Goal: Task Accomplishment & Management: Manage account settings

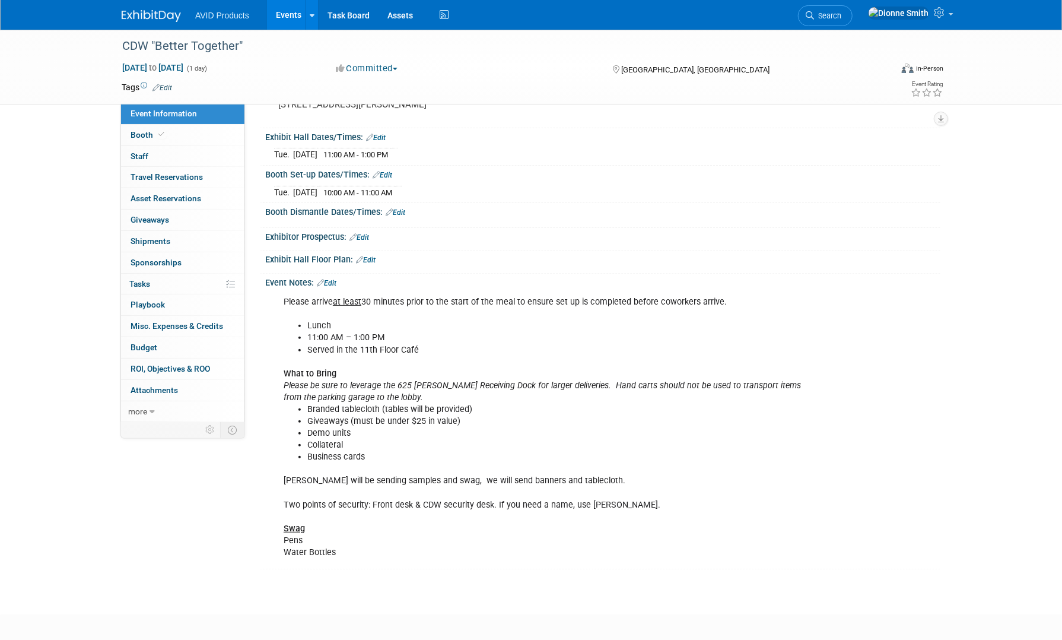
scroll to position [119, 0]
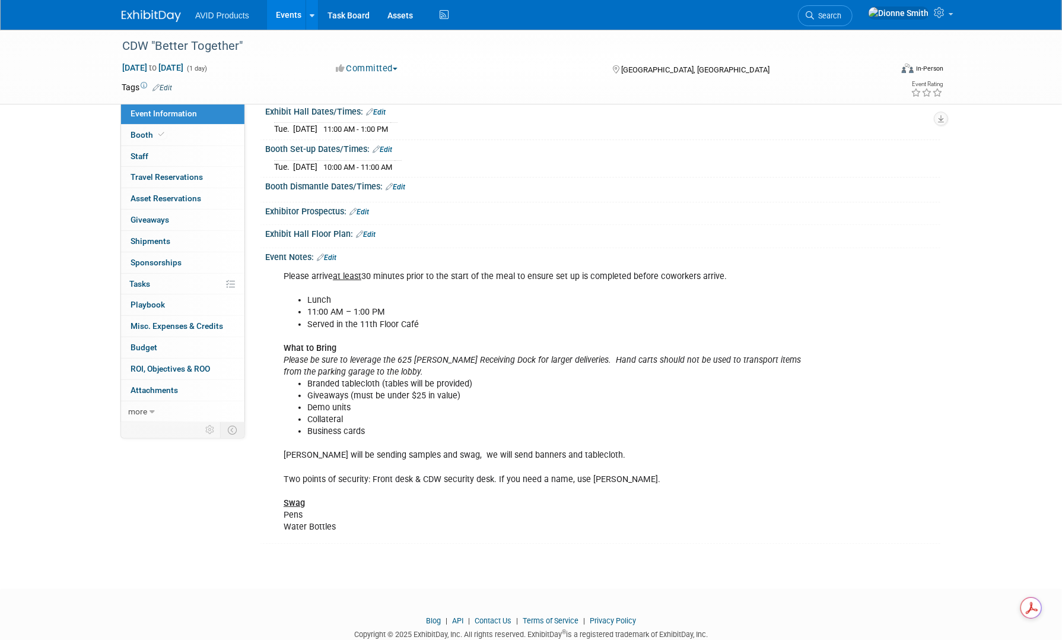
click at [126, 13] on img at bounding box center [151, 16] width 59 height 12
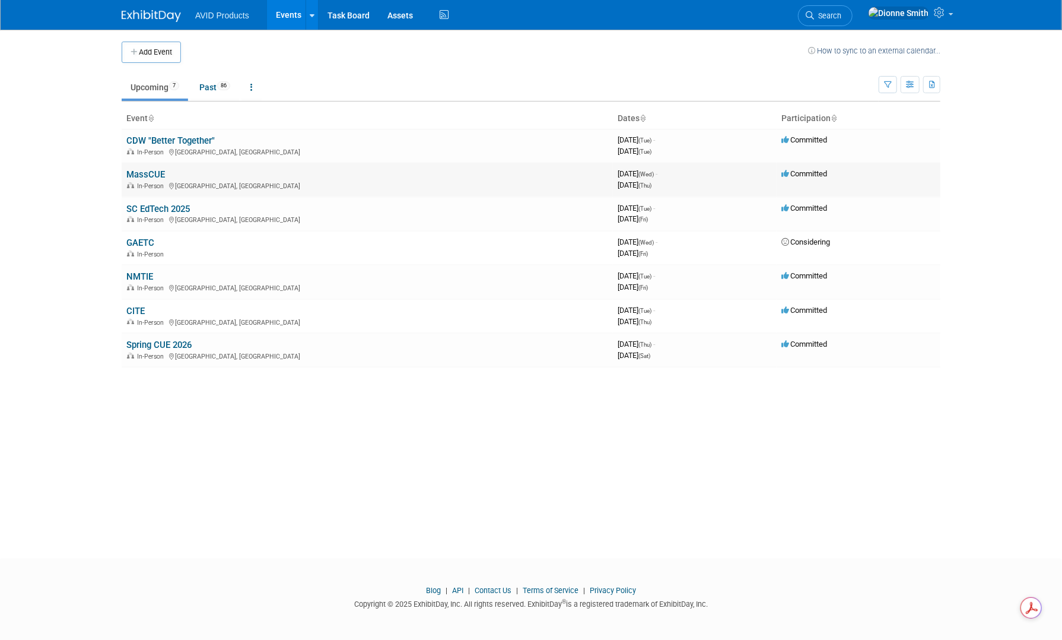
click at [134, 174] on link "MassCUE" at bounding box center [145, 174] width 39 height 11
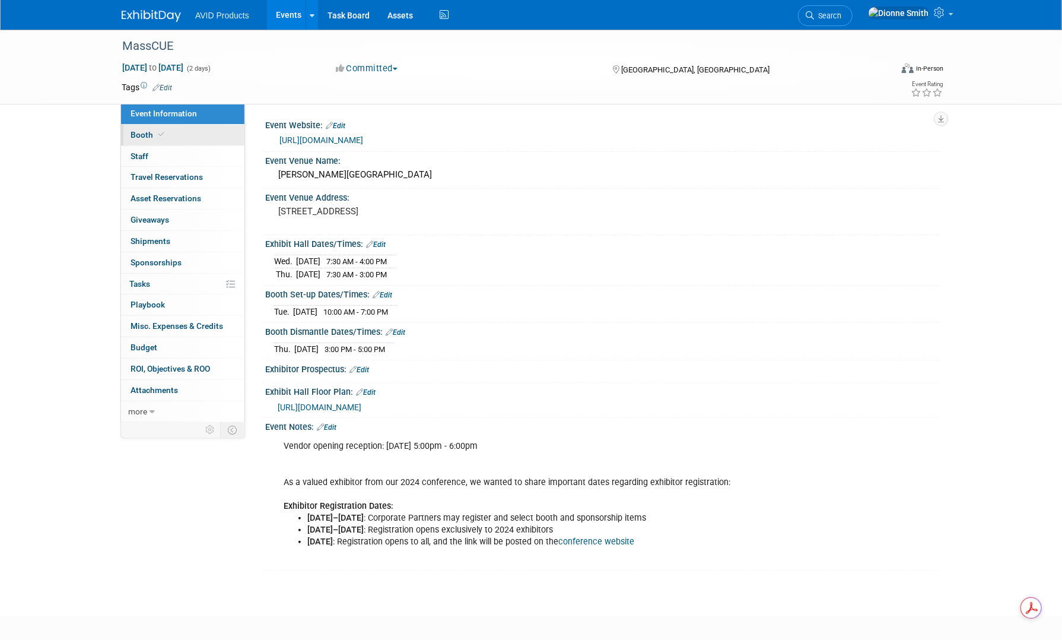
click at [142, 136] on span "Booth" at bounding box center [149, 134] width 36 height 9
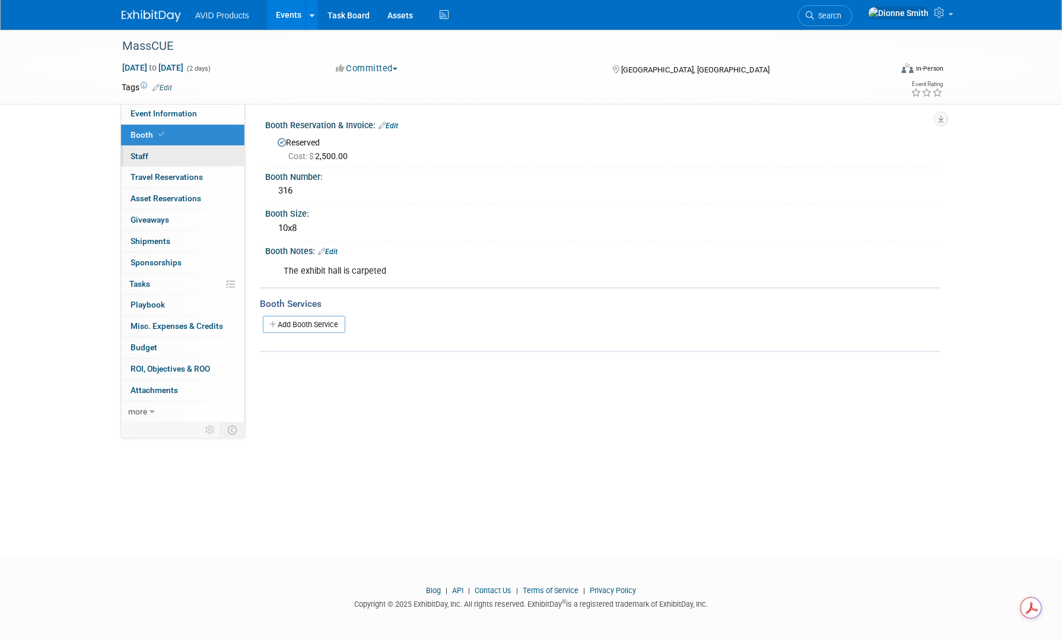
click at [145, 151] on span "Staff 0" at bounding box center [140, 155] width 18 height 9
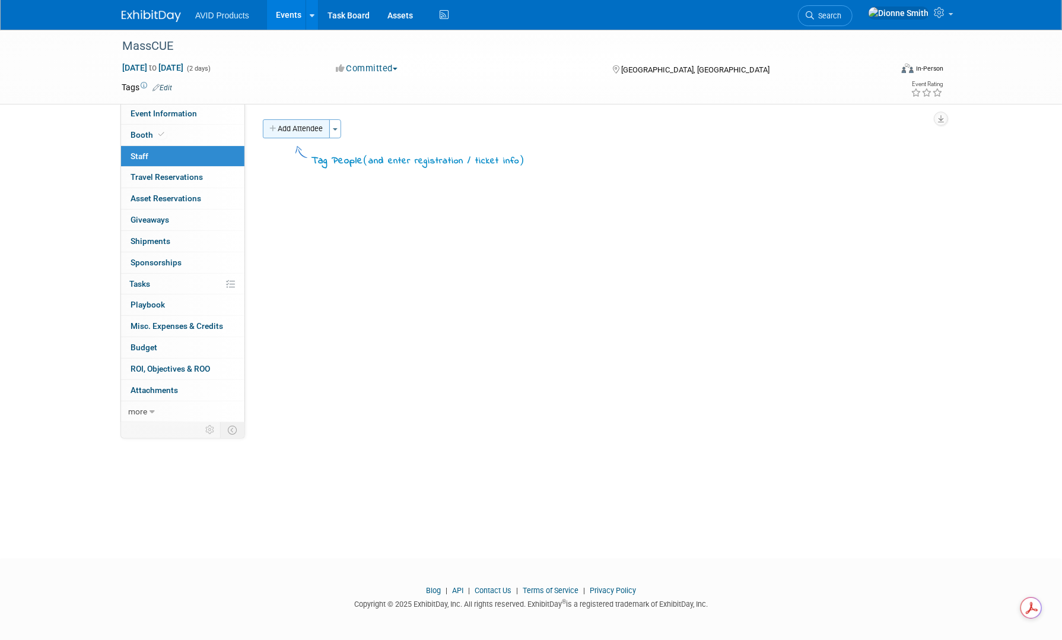
click at [275, 126] on icon "button" at bounding box center [273, 129] width 8 height 8
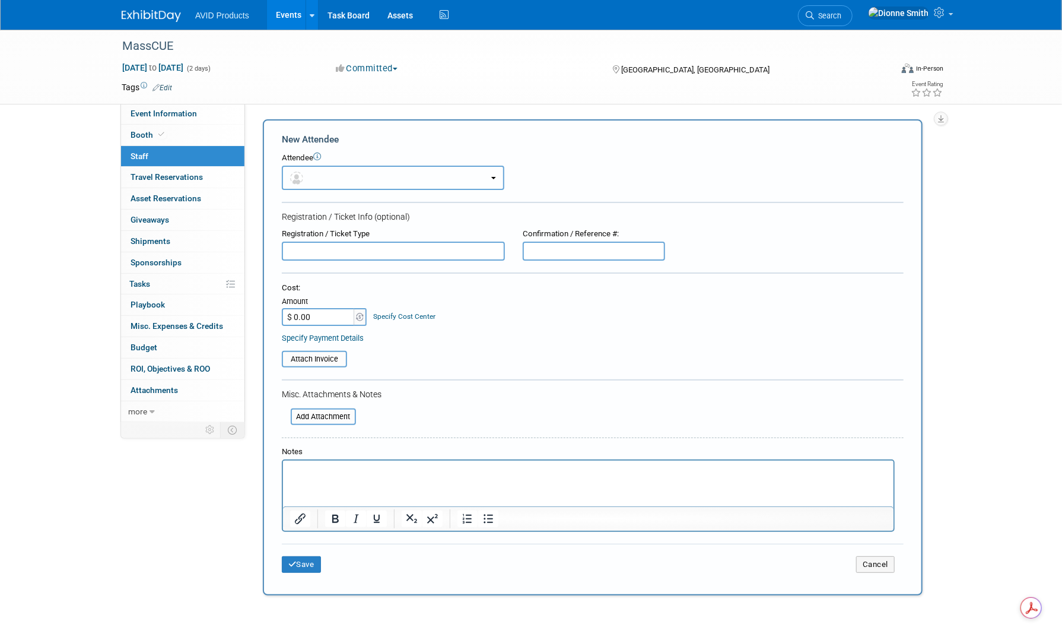
click at [307, 173] on span "button" at bounding box center [298, 177] width 17 height 9
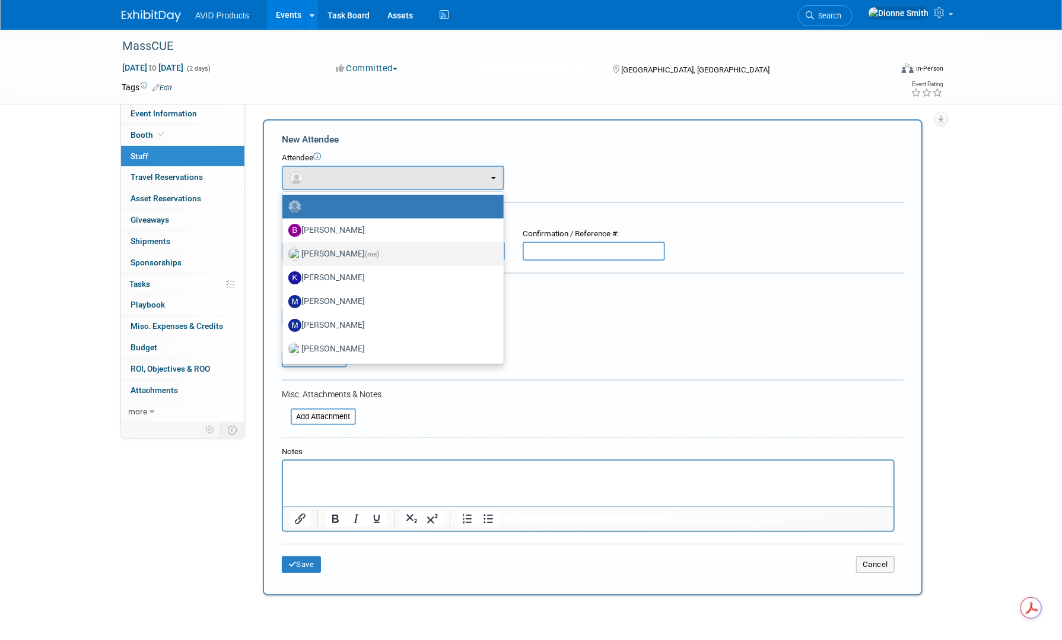
click at [344, 250] on label "Dionne Smith (me)" at bounding box center [390, 253] width 204 height 19
click at [284, 250] on input "Dionne Smith (me)" at bounding box center [280, 253] width 8 height 8
select select "3cb36690-44df-496c-adaa-869a7a0e6f02"
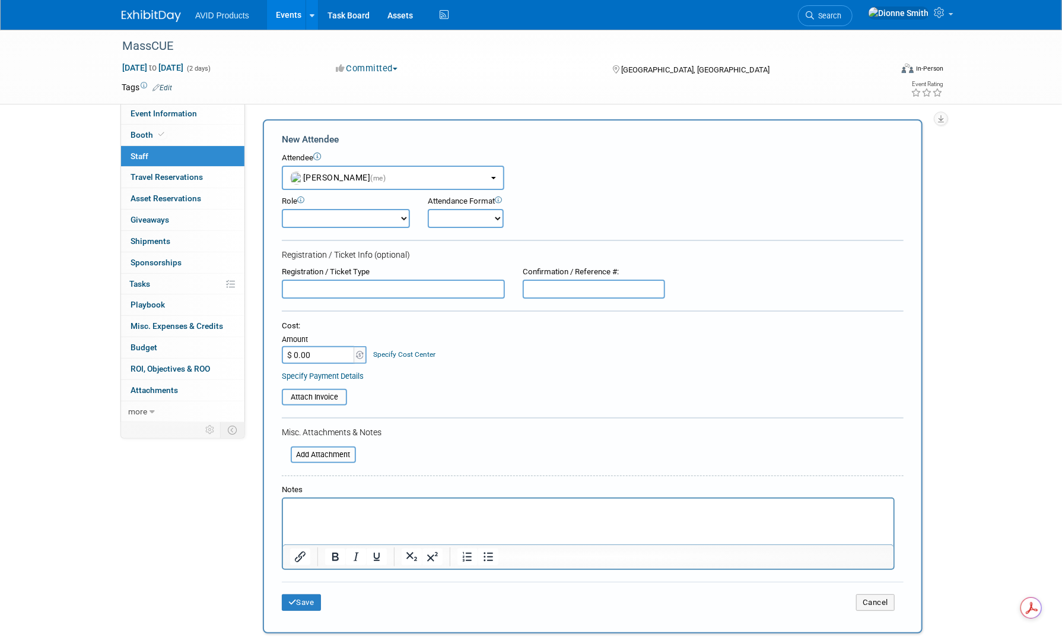
click at [367, 228] on form "New Attendee Attendee <img src="https://www.exhibitday.com/Images/Unassigned-Us…" at bounding box center [593, 376] width 622 height 487
click at [372, 225] on select "Demonstrator Host Planner Presenter Sales Representative Set-up/Dismantle Crew …" at bounding box center [346, 218] width 128 height 19
click at [372, 220] on select "Demonstrator Host Planner Presenter Sales Representative Set-up/Dismantle Crew …" at bounding box center [346, 218] width 128 height 19
click at [437, 216] on select "Onsite Remote" at bounding box center [466, 218] width 76 height 19
select select "1"
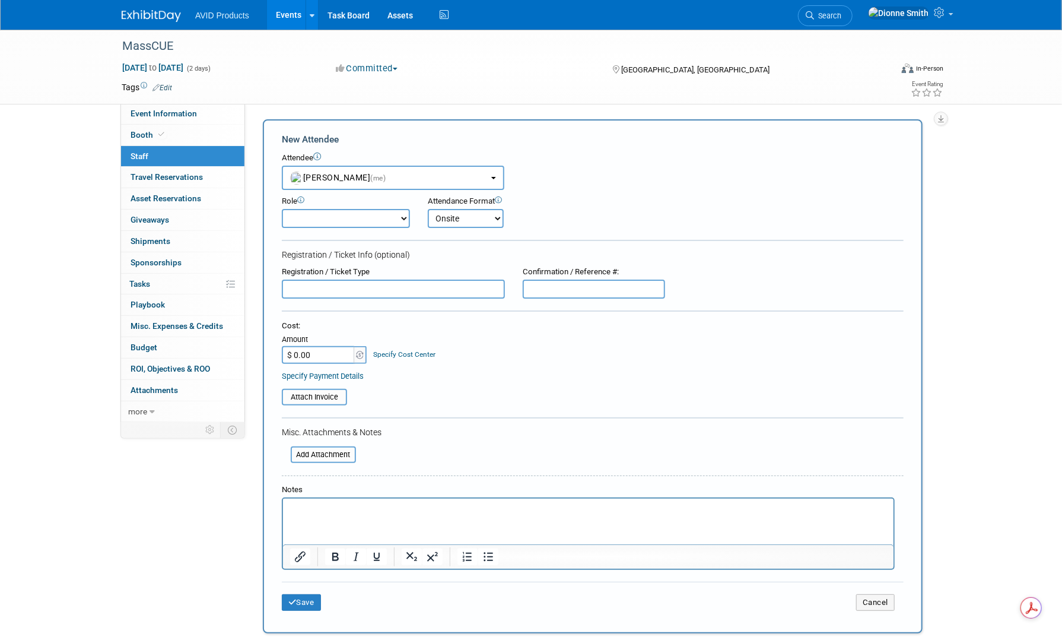
click at [428, 209] on select "Onsite Remote" at bounding box center [466, 218] width 76 height 19
click at [295, 594] on button "Save" at bounding box center [301, 602] width 39 height 17
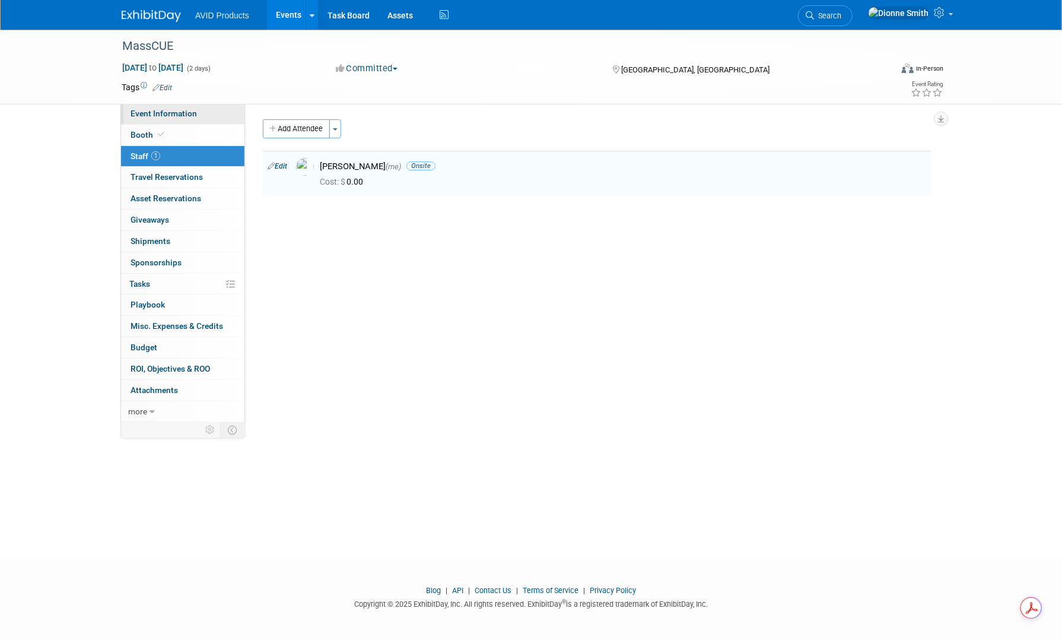
click at [182, 113] on span "Event Information" at bounding box center [164, 113] width 66 height 9
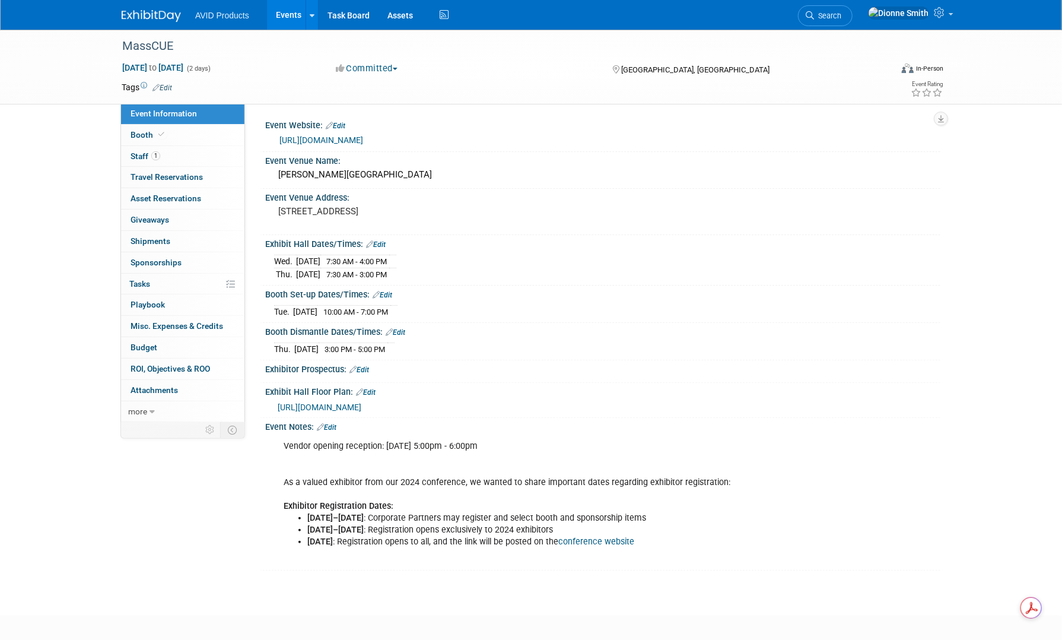
click at [328, 423] on link "Edit" at bounding box center [327, 427] width 20 height 8
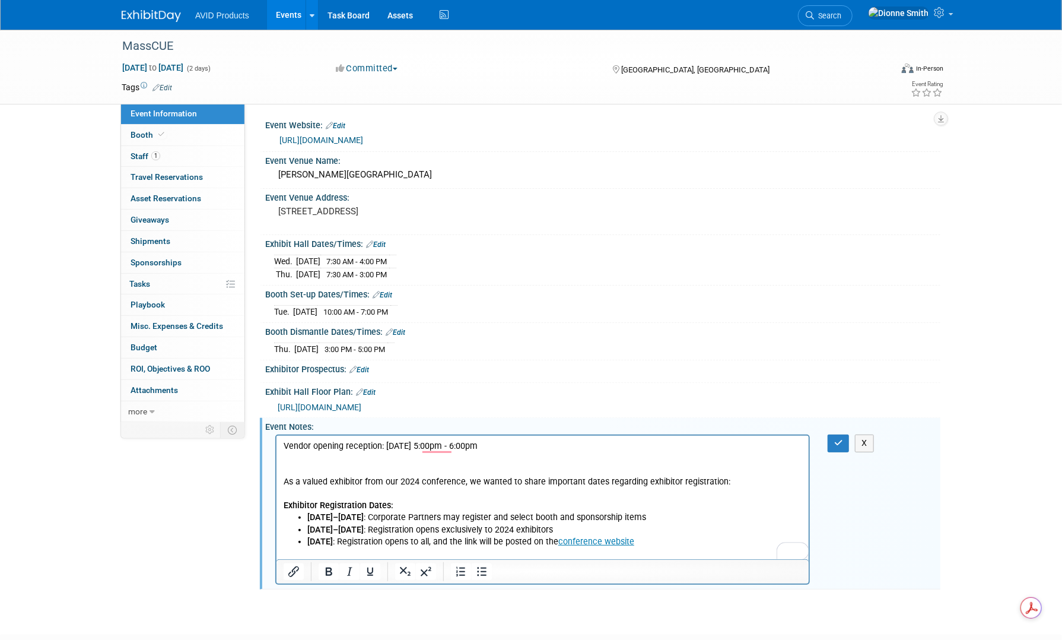
click at [495, 449] on p "Vendor opening reception: 10/14/25 5:00pm - 6:00pm As a valued exhibitor from o…" at bounding box center [542, 475] width 519 height 71
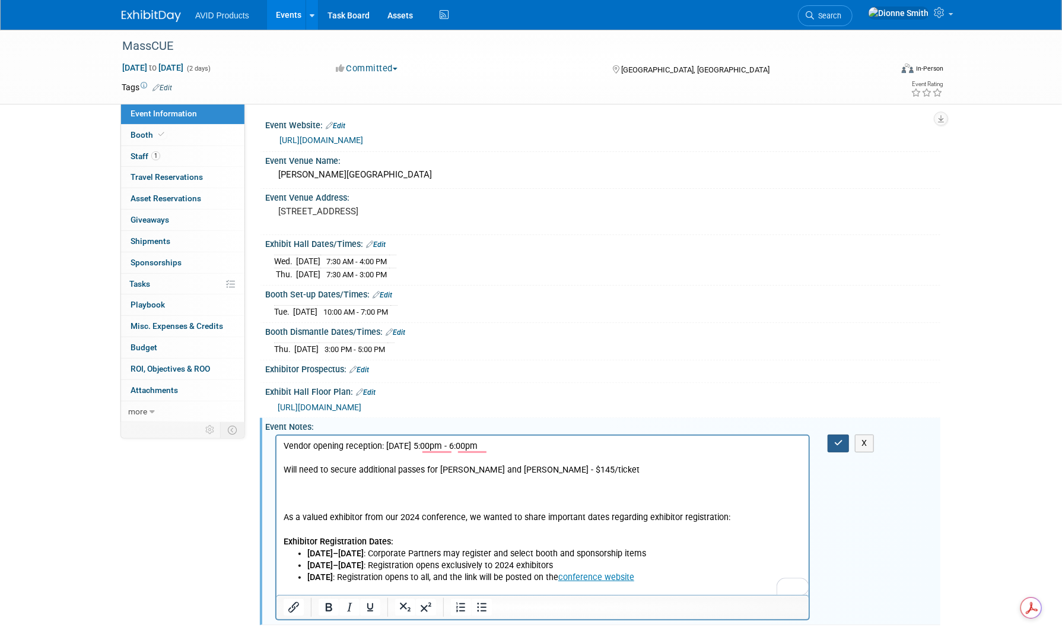
click at [845, 436] on button "button" at bounding box center [839, 442] width 22 height 17
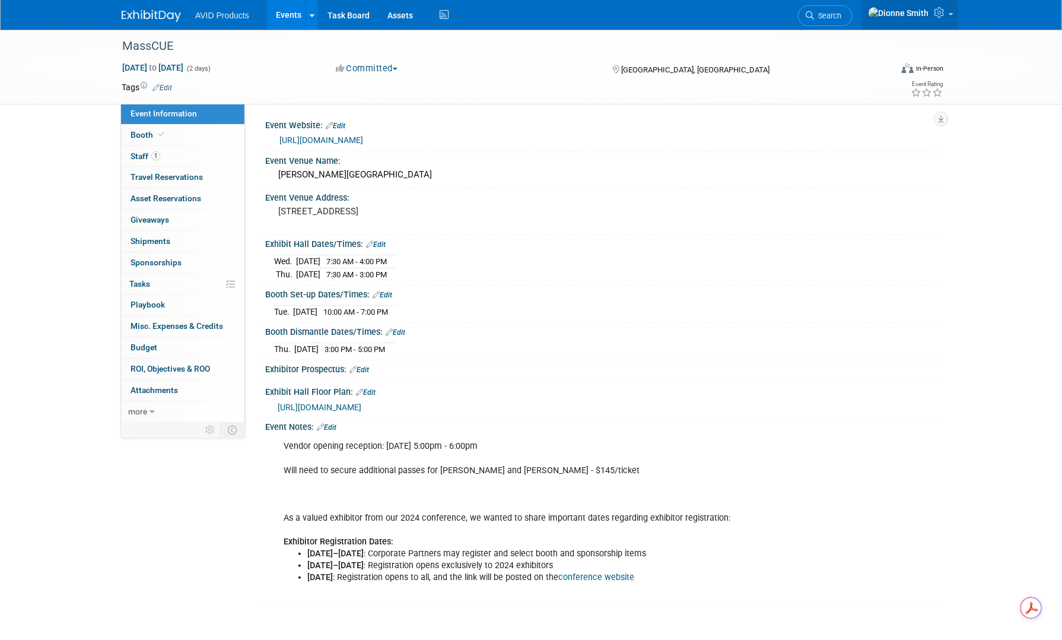
drag, startPoint x: 949, startPoint y: 17, endPoint x: 946, endPoint y: 28, distance: 11.1
click at [949, 18] on link at bounding box center [910, 15] width 97 height 30
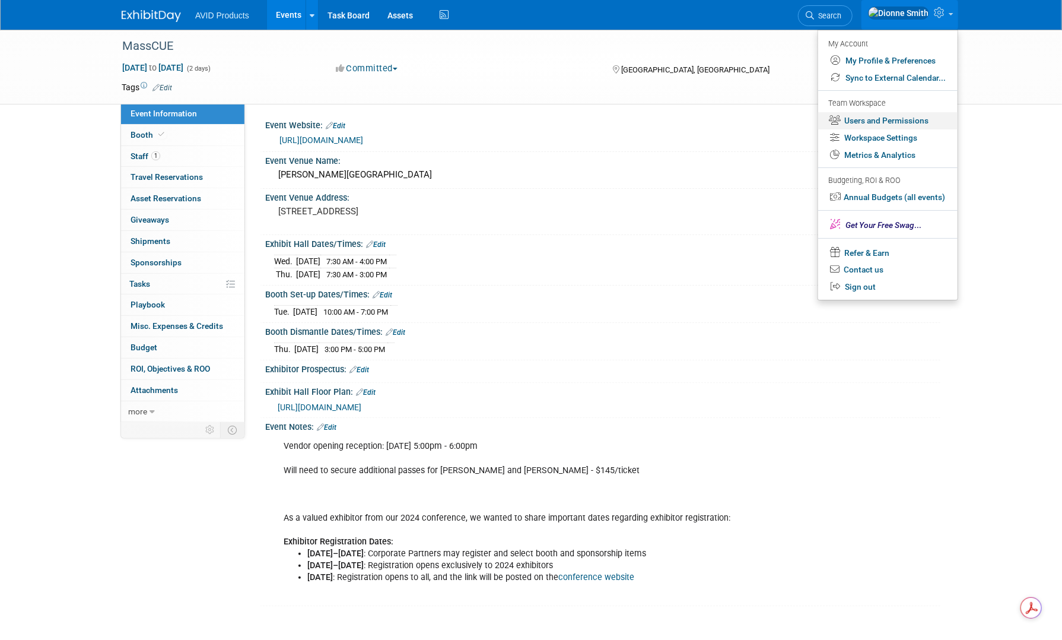
click at [879, 122] on link "Users and Permissions" at bounding box center [887, 120] width 139 height 17
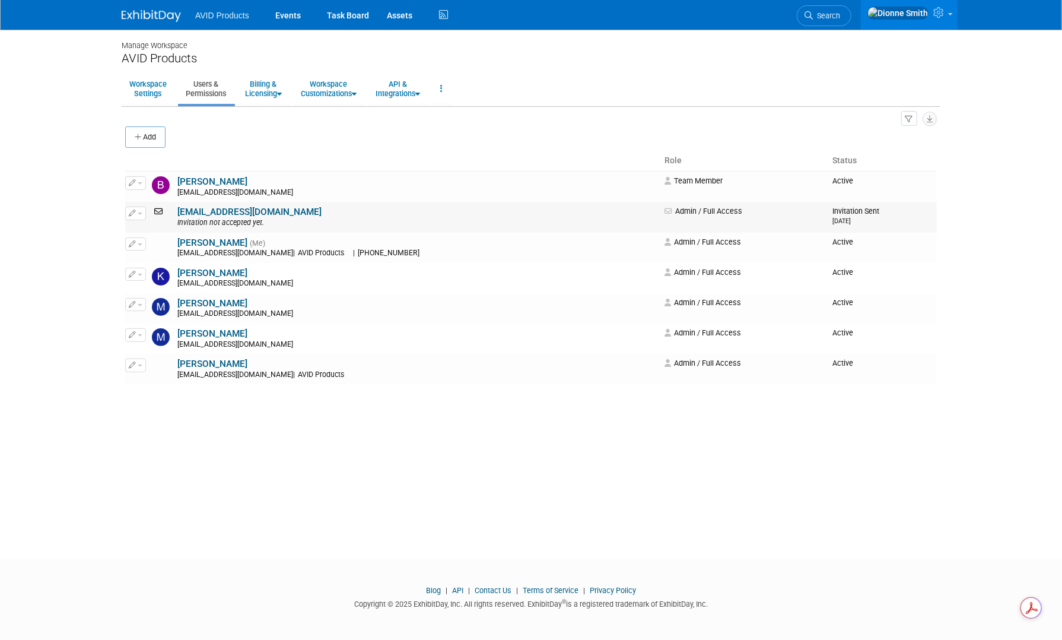
click at [140, 215] on button "button" at bounding box center [135, 212] width 21 height 13
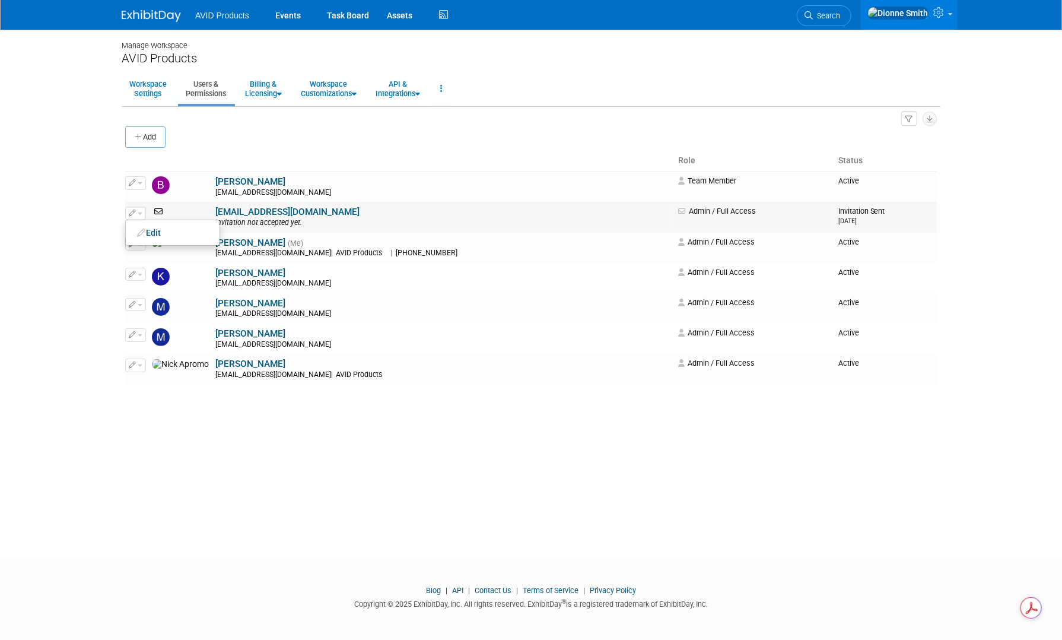
click at [215, 208] on link "cburns@avidproducts.com" at bounding box center [287, 211] width 144 height 11
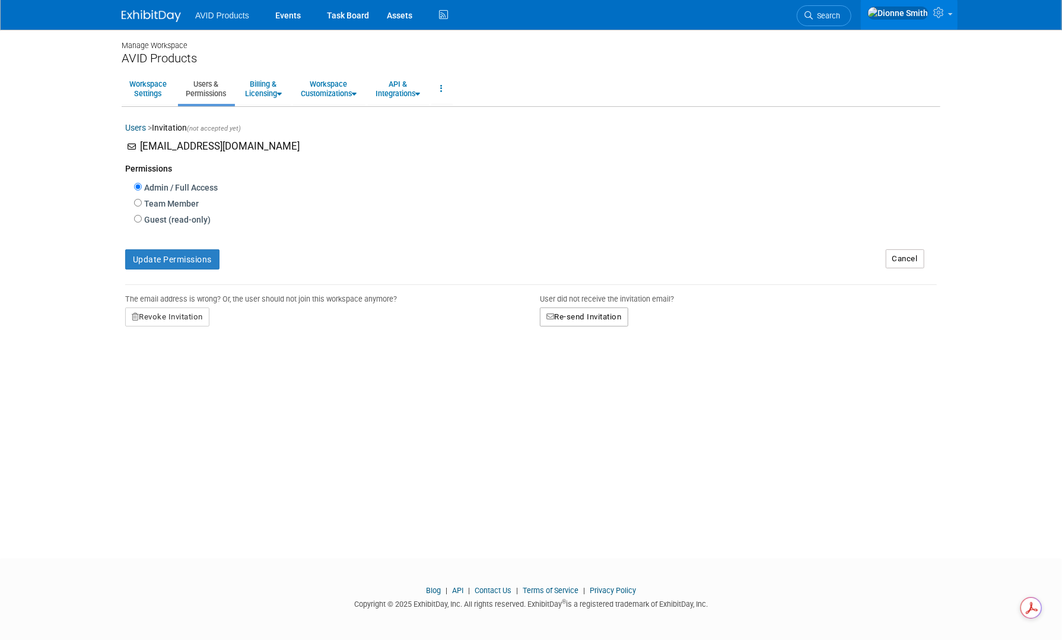
click at [615, 319] on button "Re-send Invitation" at bounding box center [584, 316] width 88 height 19
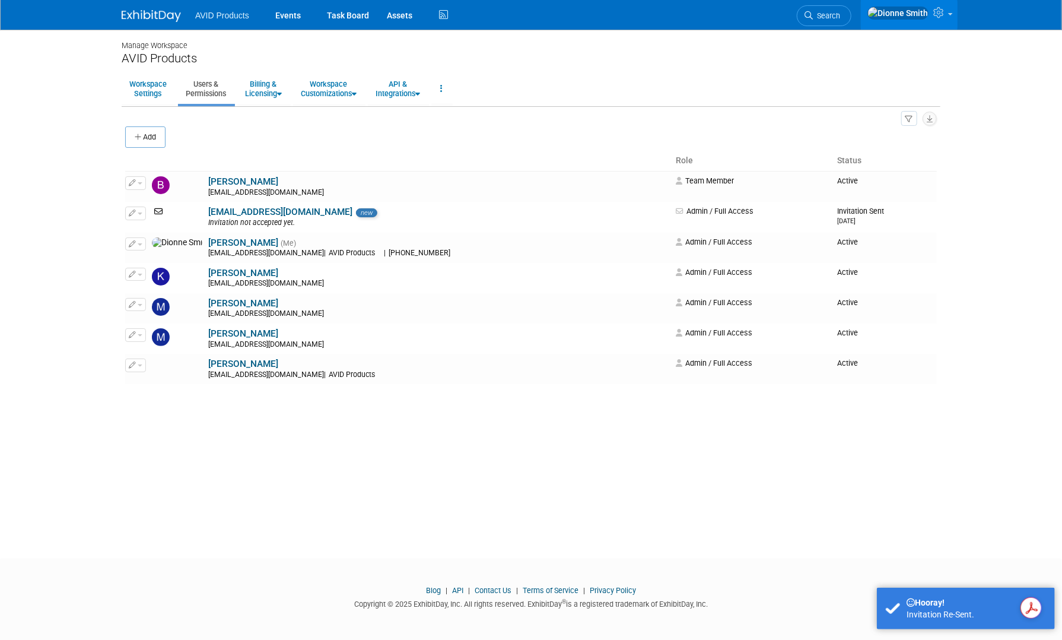
click at [135, 17] on img at bounding box center [151, 16] width 59 height 12
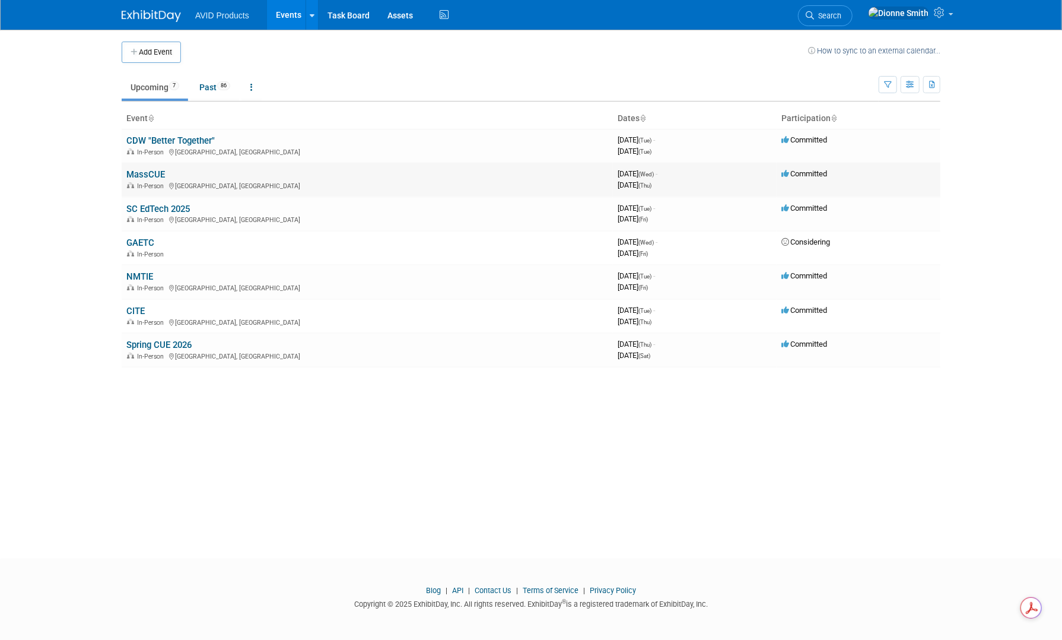
click at [149, 169] on link "MassCUE" at bounding box center [145, 174] width 39 height 11
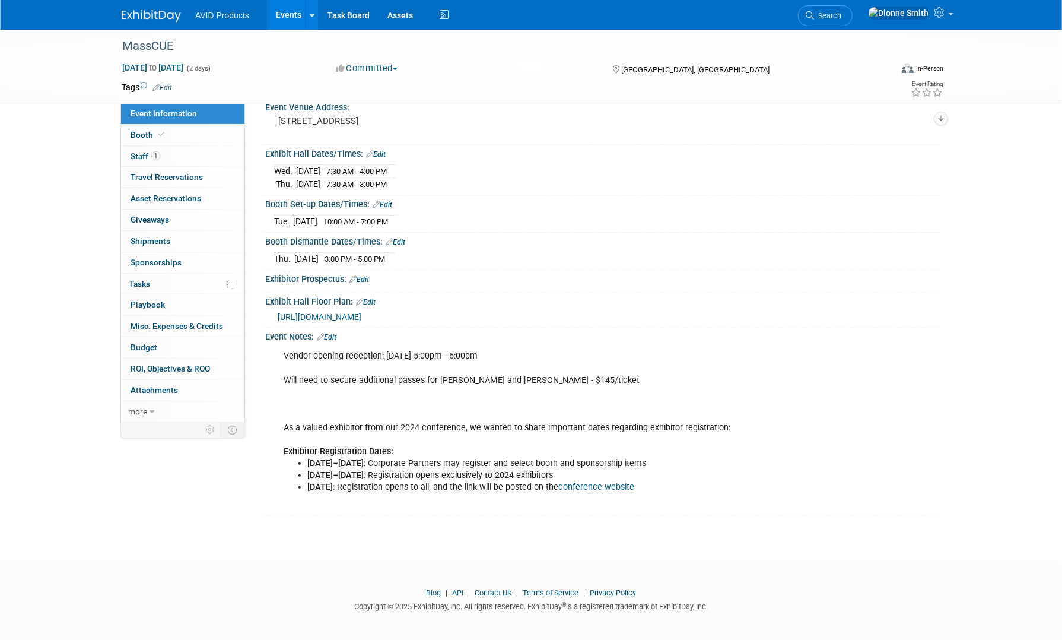
scroll to position [91, 0]
click at [142, 21] on img at bounding box center [151, 16] width 59 height 12
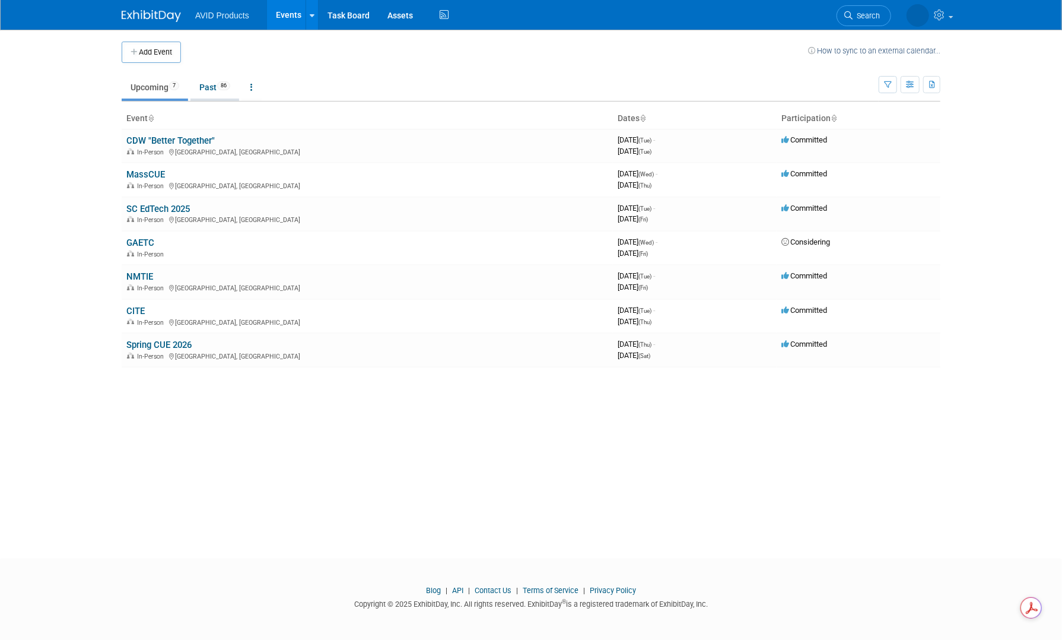
click at [211, 84] on link "Past 86" at bounding box center [214, 87] width 49 height 23
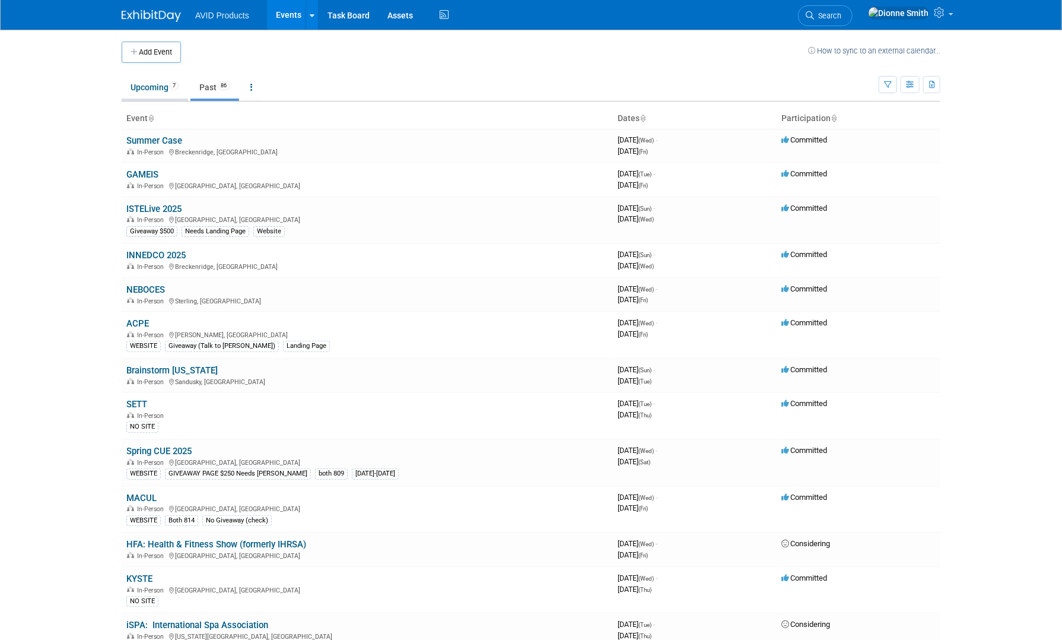
click at [157, 91] on link "Upcoming 7" at bounding box center [155, 87] width 66 height 23
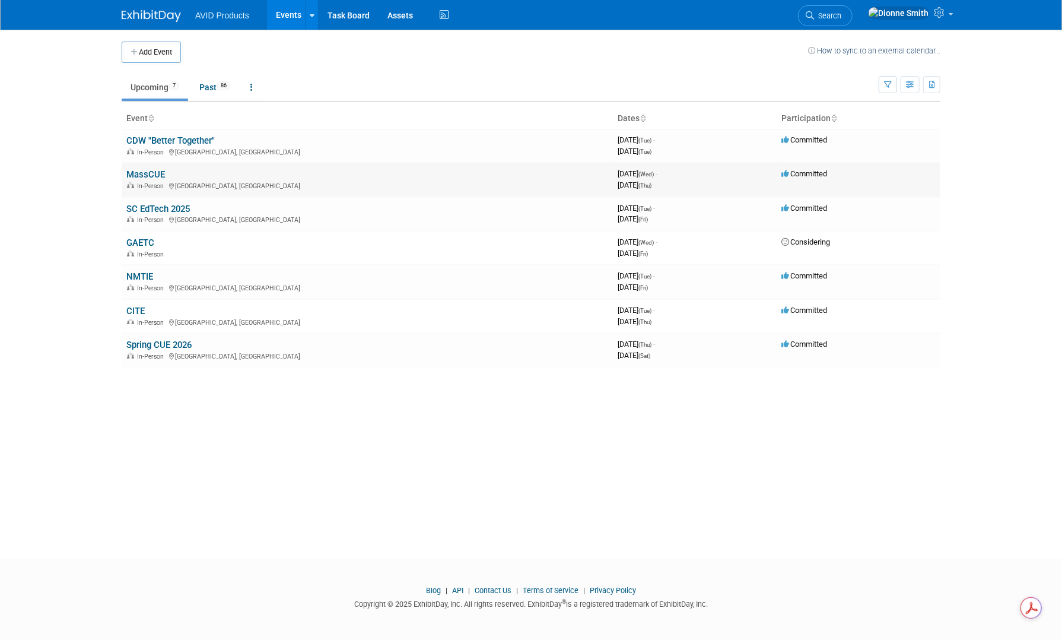
click at [140, 175] on link "MassCUE" at bounding box center [145, 174] width 39 height 11
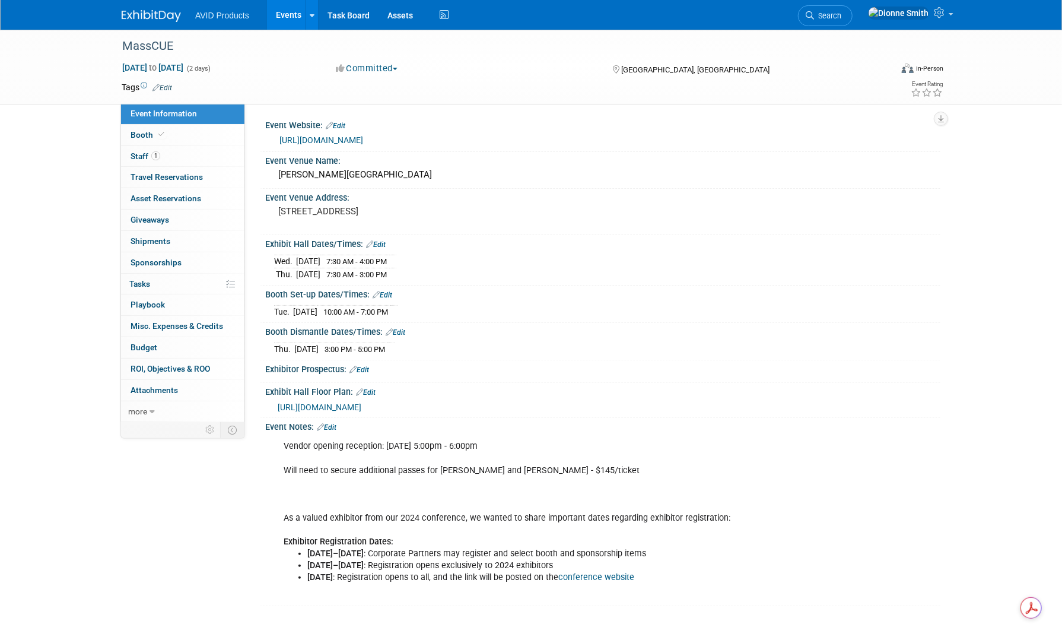
drag, startPoint x: 412, startPoint y: 214, endPoint x: 259, endPoint y: 206, distance: 153.3
click at [259, 206] on div "Event Website: Edit [URL][DOMAIN_NAME] Event Venue Name: [PERSON_NAME][GEOGRAPH…" at bounding box center [592, 261] width 695 height 317
click at [412, 233] on div "Event Venue Address: [STREET_ADDRESS]" at bounding box center [600, 212] width 681 height 46
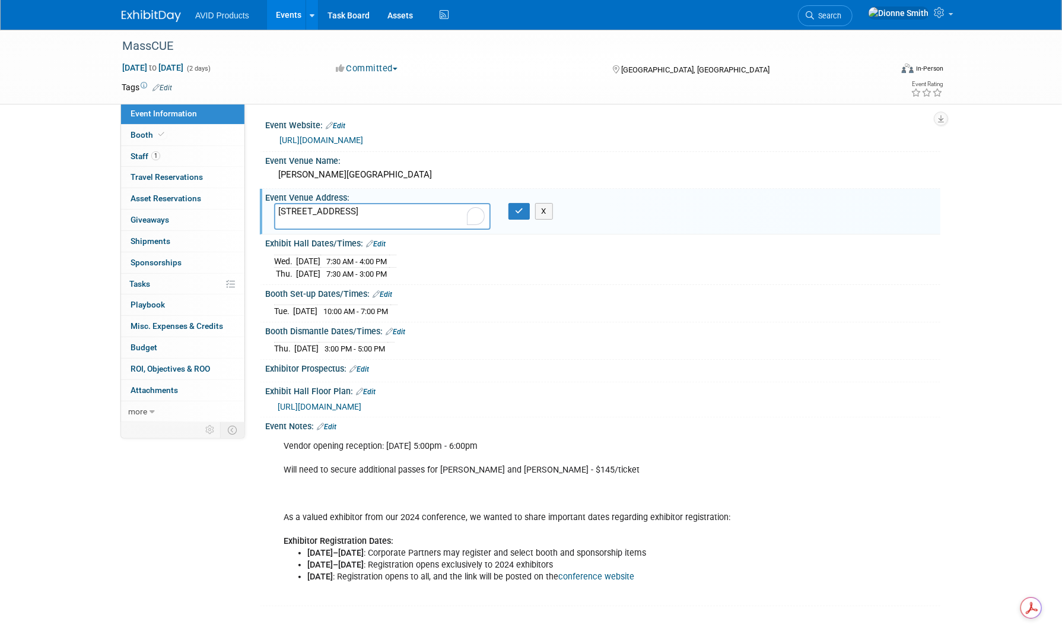
drag, startPoint x: 414, startPoint y: 210, endPoint x: 247, endPoint y: 206, distance: 167.4
click at [247, 207] on div "Event Website: Edit [URL][DOMAIN_NAME] Event Venue Name: [PERSON_NAME][GEOGRAPH…" at bounding box center [592, 261] width 695 height 317
drag, startPoint x: 619, startPoint y: 406, endPoint x: 270, endPoint y: 404, distance: 349.5
click at [270, 404] on div "[URL][DOMAIN_NAME]" at bounding box center [602, 404] width 675 height 17
copy span "[URL][DOMAIN_NAME]"
